Goal: Task Accomplishment & Management: Manage account settings

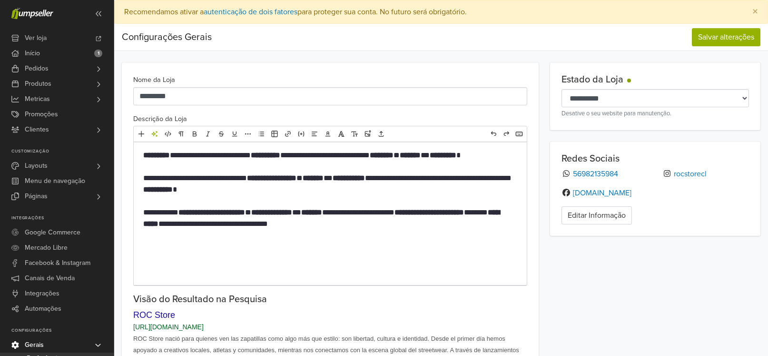
select select "*"
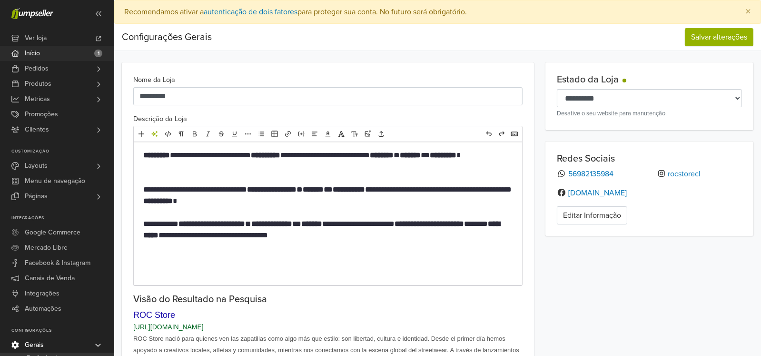
click at [38, 58] on span "Início" at bounding box center [32, 53] width 15 height 15
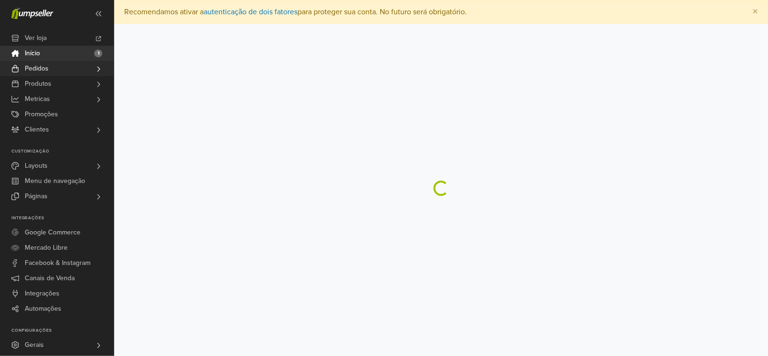
click at [67, 67] on link "Pedidos" at bounding box center [57, 68] width 114 height 15
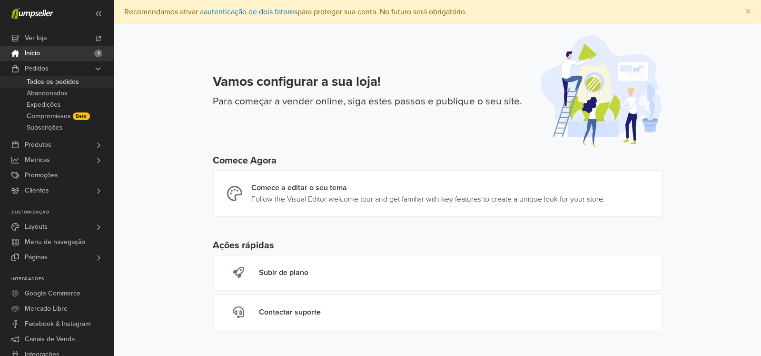
click at [67, 82] on span "Todos os pedidos" at bounding box center [53, 81] width 52 height 11
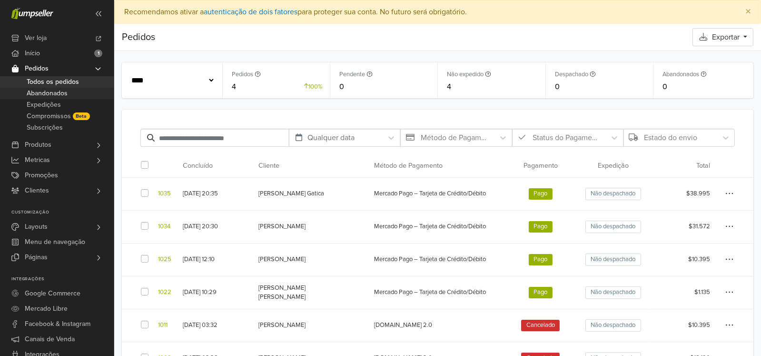
click at [66, 91] on span "Abandonados" at bounding box center [47, 93] width 41 height 11
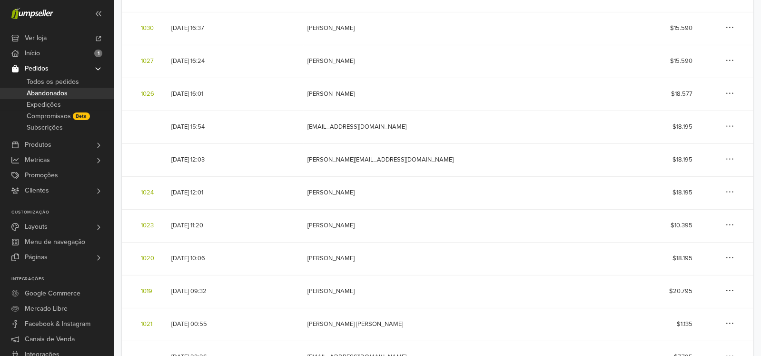
scroll to position [317, 0]
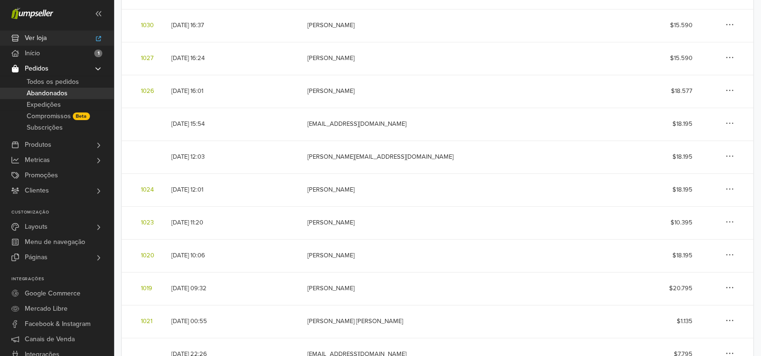
click at [100, 37] on icon at bounding box center [98, 38] width 5 height 5
click at [61, 50] on link "Início 1" at bounding box center [57, 53] width 114 height 15
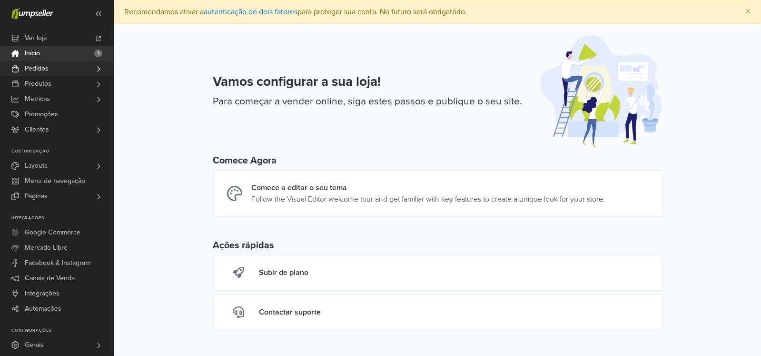
click at [92, 70] on link "Pedidos" at bounding box center [57, 68] width 114 height 15
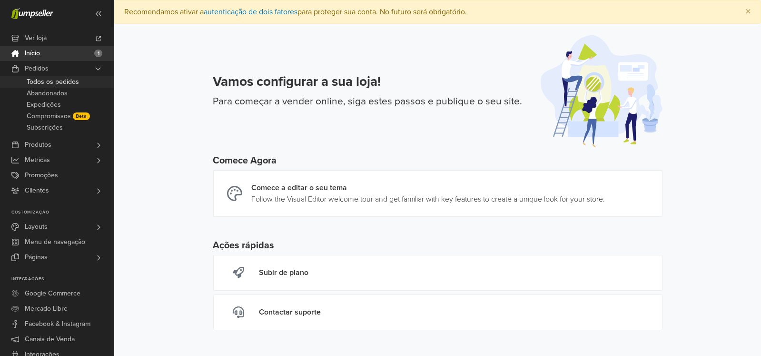
click at [74, 83] on span "Todos os pedidos" at bounding box center [53, 81] width 52 height 11
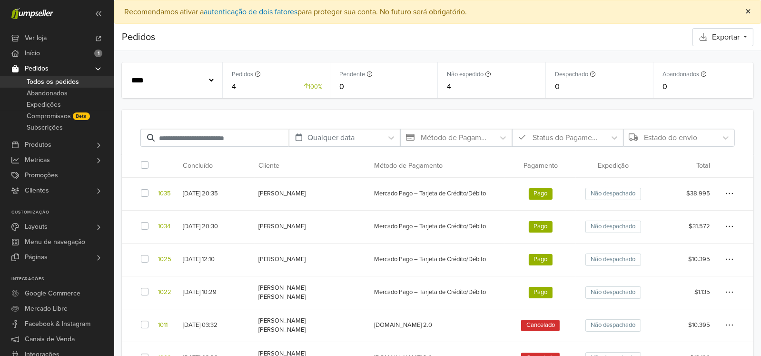
click at [742, 12] on button "×" at bounding box center [748, 11] width 25 height 23
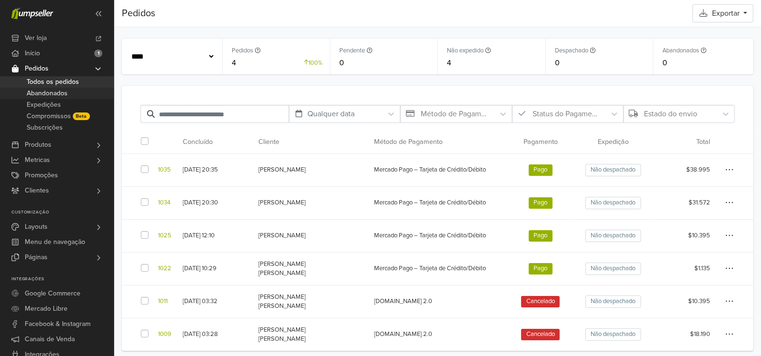
click at [63, 94] on span "Abandonados" at bounding box center [47, 93] width 41 height 11
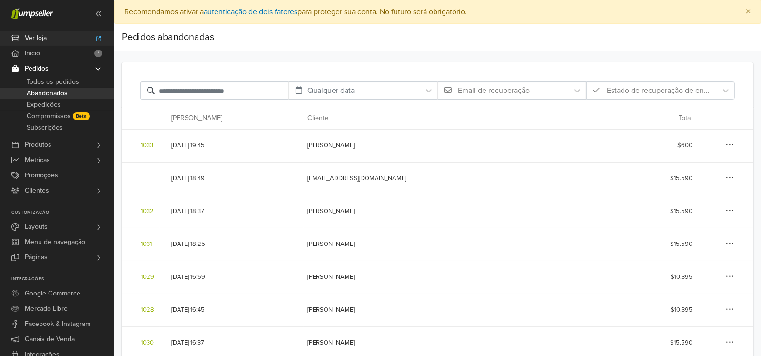
click at [32, 31] on span "Ver loja" at bounding box center [36, 37] width 22 height 15
click at [63, 107] on link "Expedições" at bounding box center [57, 104] width 114 height 11
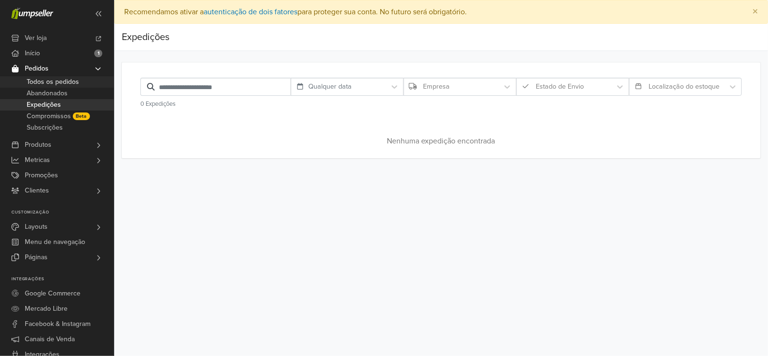
click at [54, 84] on span "Todos os pedidos" at bounding box center [53, 81] width 52 height 11
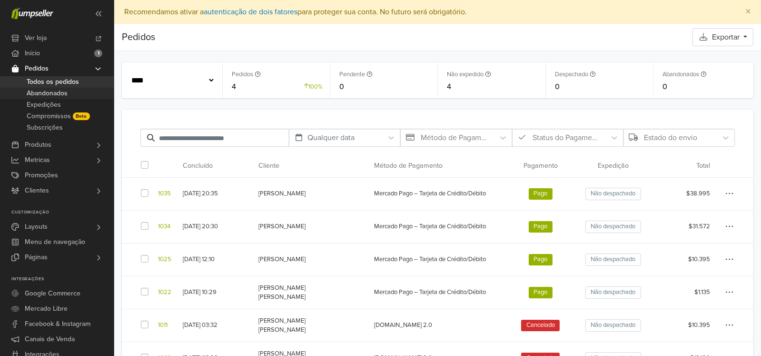
click at [70, 93] on link "Abandonados" at bounding box center [57, 93] width 114 height 11
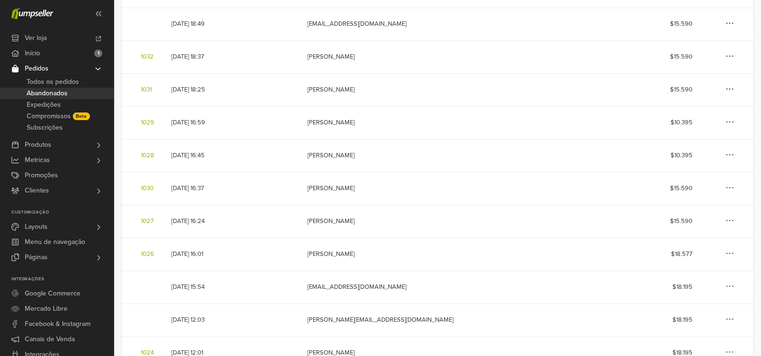
scroll to position [317, 0]
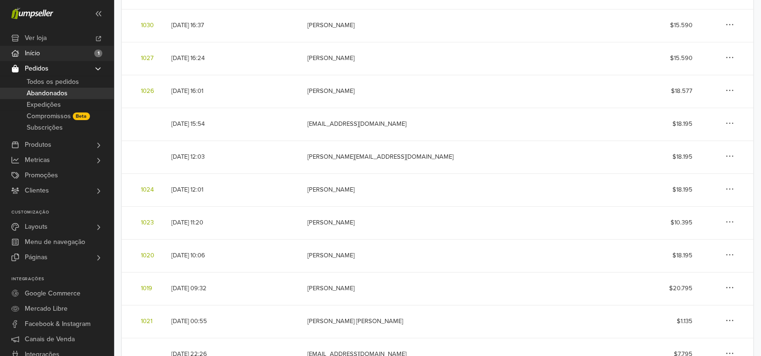
click at [47, 50] on link "Início 1" at bounding box center [57, 53] width 114 height 15
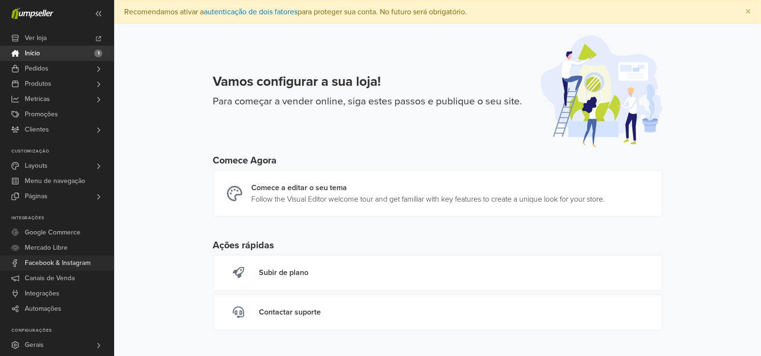
click at [64, 261] on span "Facebook & Instagram" at bounding box center [58, 262] width 66 height 15
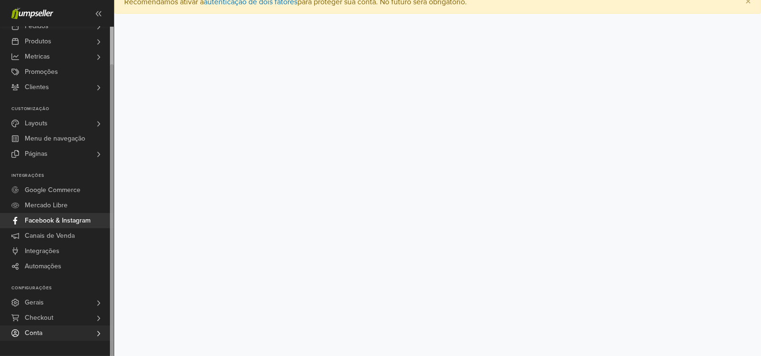
scroll to position [23, 0]
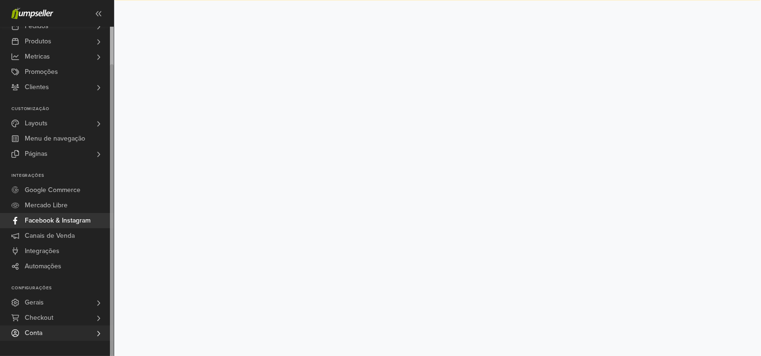
click at [43, 330] on link "Conta" at bounding box center [57, 332] width 114 height 15
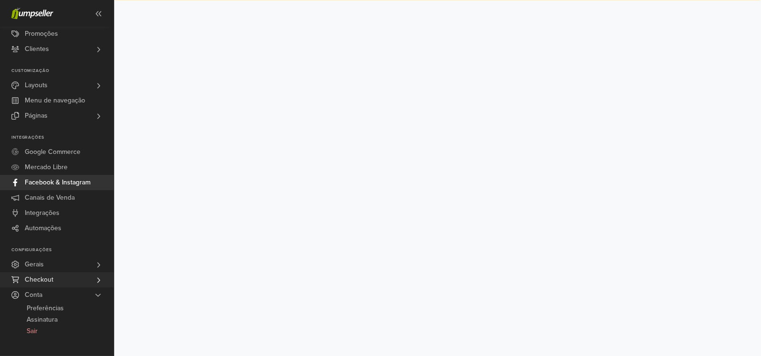
click at [42, 279] on span "Checkout" at bounding box center [39, 279] width 29 height 15
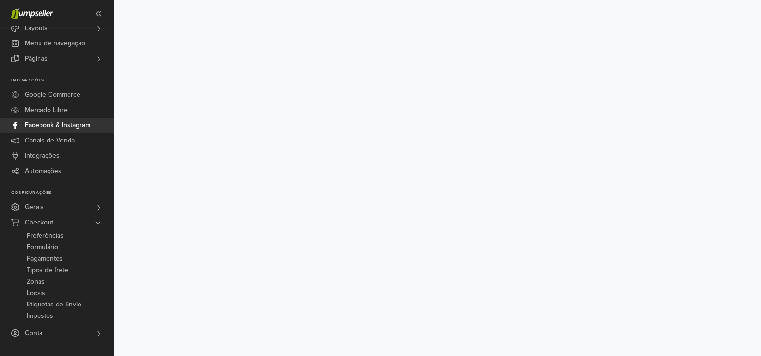
drag, startPoint x: 65, startPoint y: 205, endPoint x: 70, endPoint y: 221, distance: 17.0
click at [67, 206] on link "Gerais" at bounding box center [57, 206] width 114 height 15
click at [46, 334] on link "Conta" at bounding box center [57, 332] width 114 height 15
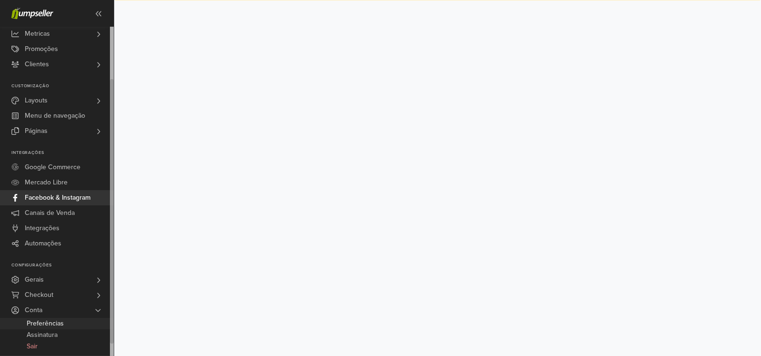
click at [50, 319] on span "Preferências" at bounding box center [45, 323] width 37 height 11
